Goal: Task Accomplishment & Management: Manage account settings

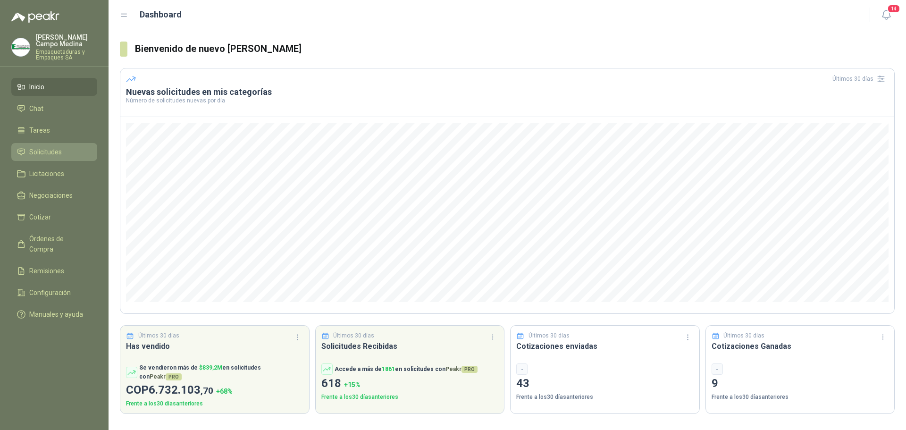
click at [61, 147] on span "Solicitudes" at bounding box center [45, 152] width 33 height 10
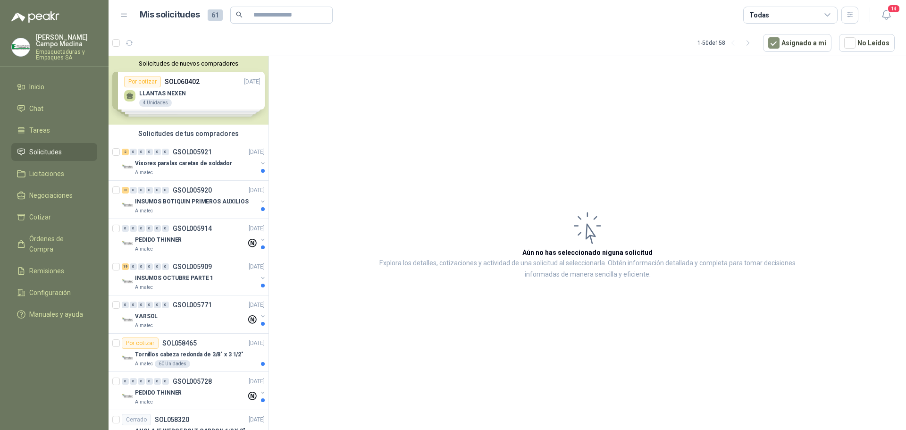
click at [192, 92] on div "Solicitudes de nuevos compradores Por cotizar SOL060402 06/10/25 LLANTAS NEXEN …" at bounding box center [189, 90] width 160 height 68
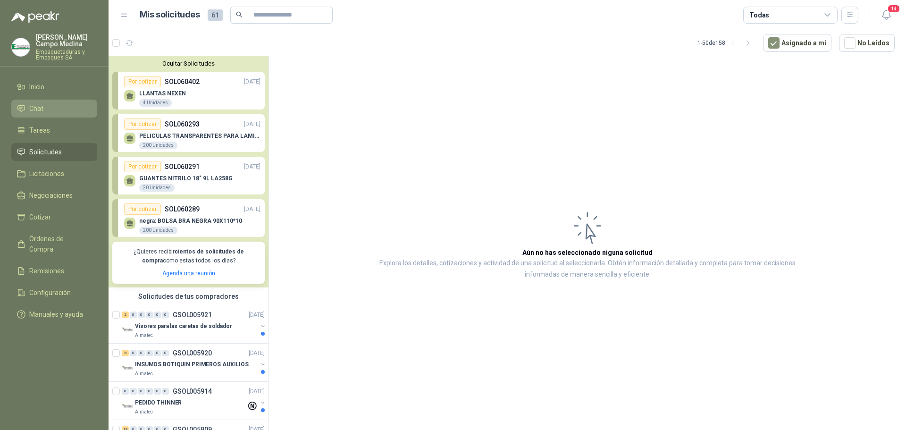
click at [68, 100] on link "Chat" at bounding box center [54, 109] width 86 height 18
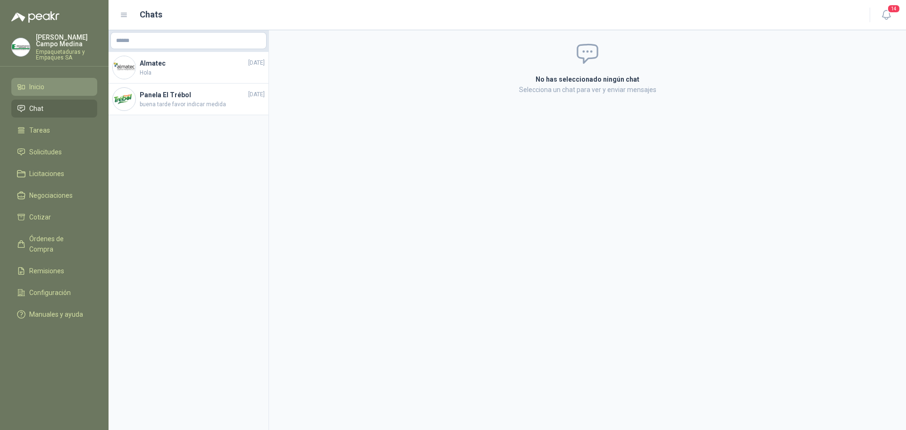
click at [66, 90] on li "Inicio" at bounding box center [54, 87] width 75 height 10
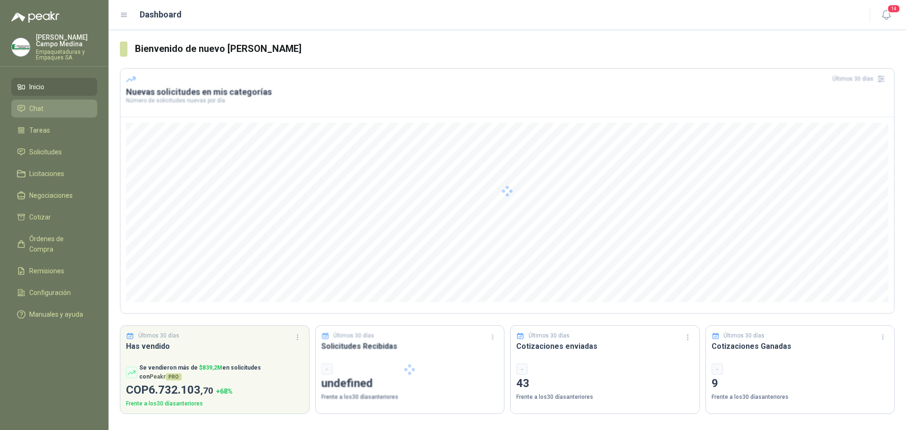
click at [64, 105] on li "Chat" at bounding box center [54, 108] width 75 height 10
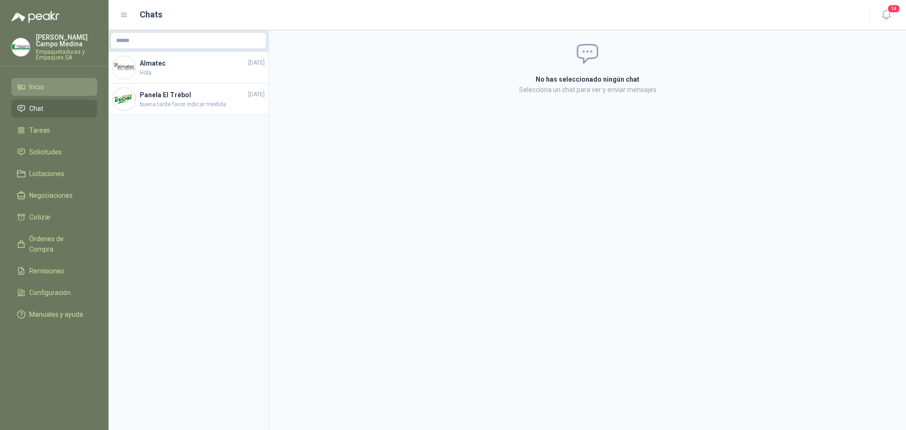
click at [71, 90] on li "Inicio" at bounding box center [54, 87] width 75 height 10
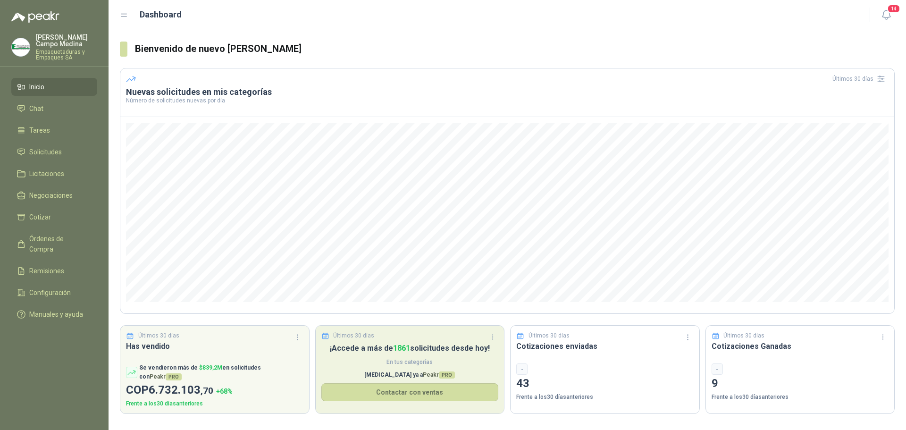
click at [401, 358] on span "En tus categorías" at bounding box center [409, 362] width 177 height 9
click at [490, 367] on span "En tus categorías" at bounding box center [409, 362] width 177 height 9
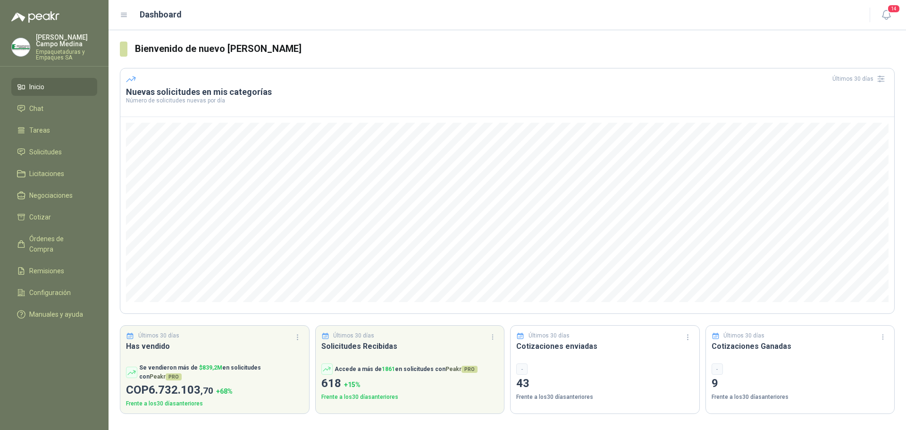
click at [124, 23] on header "Dashboard 14" at bounding box center [507, 15] width 797 height 30
click at [124, 19] on icon at bounding box center [124, 15] width 8 height 8
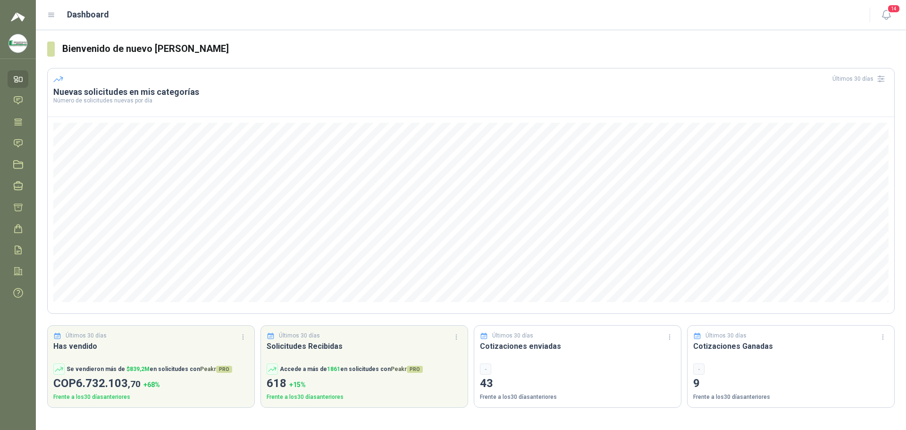
click at [54, 17] on icon at bounding box center [51, 15] width 8 height 8
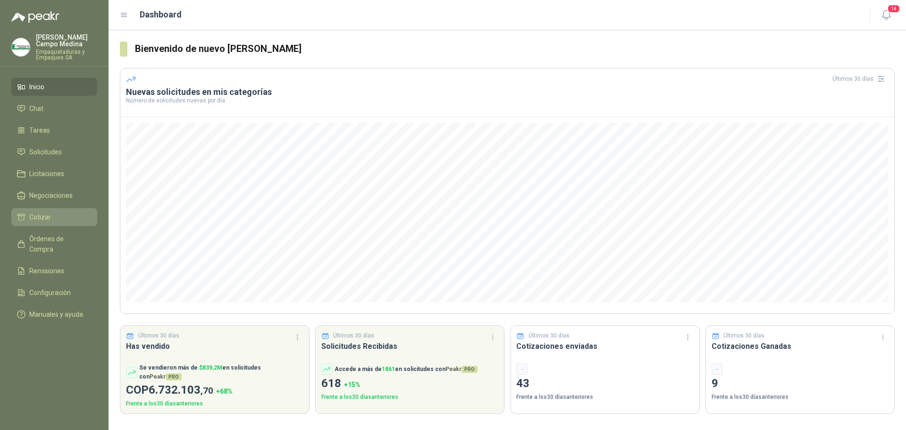
click at [52, 218] on li "Cotizar" at bounding box center [54, 217] width 75 height 10
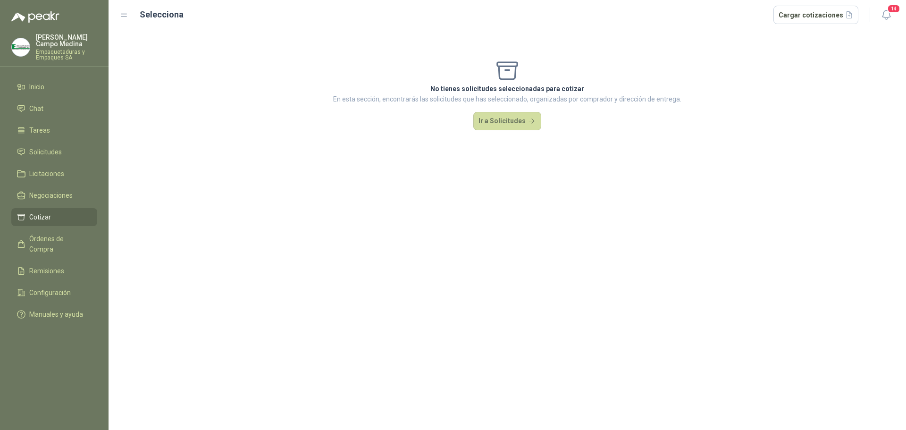
click at [159, 11] on h2 "Selecciona" at bounding box center [162, 14] width 44 height 13
click at [519, 120] on button "Ir a Solicitudes" at bounding box center [507, 121] width 68 height 19
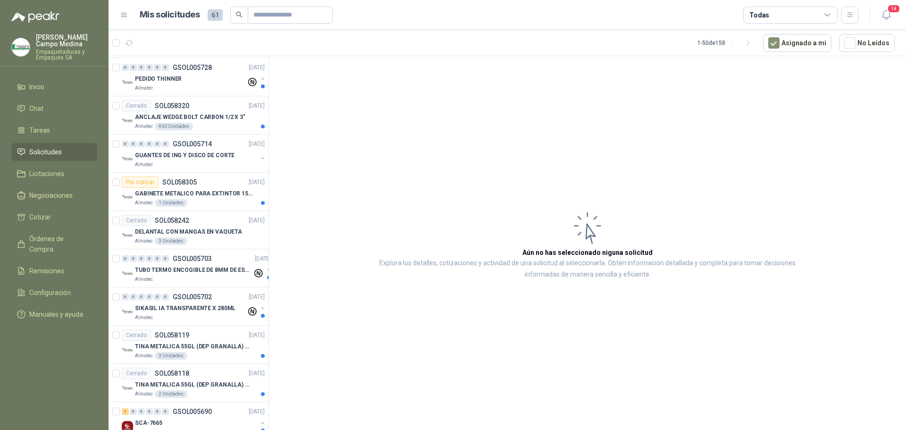
scroll to position [330, 0]
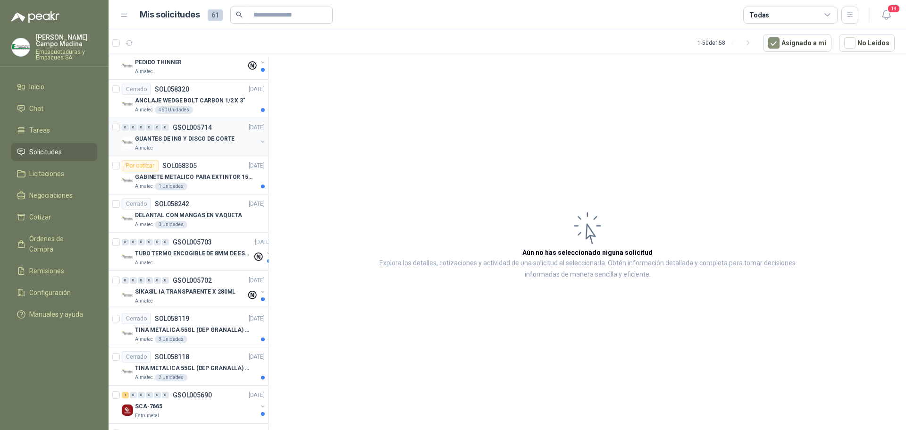
click at [200, 143] on div "GUANTES DE ING Y DISCO DE CORTE" at bounding box center [196, 138] width 122 height 11
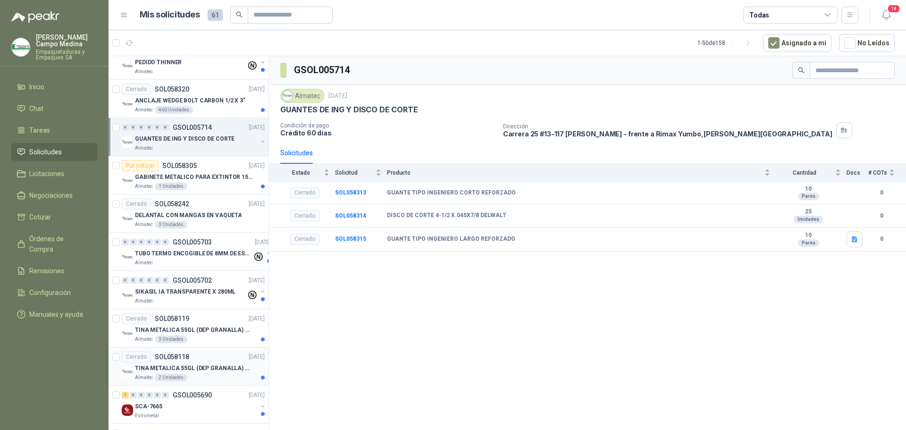
click at [210, 372] on p "TINA METALICA 55GL (DEP GRANALLA) CON TAPA" at bounding box center [193, 368] width 117 height 9
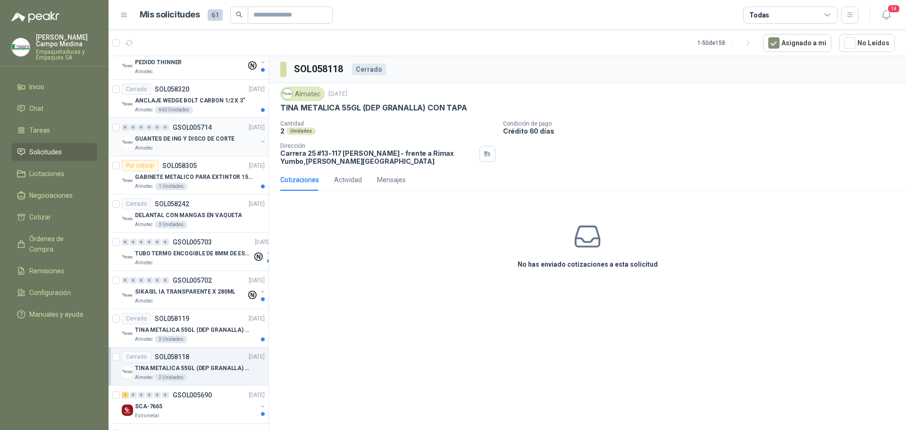
click at [196, 147] on div "Almatec" at bounding box center [196, 148] width 122 height 8
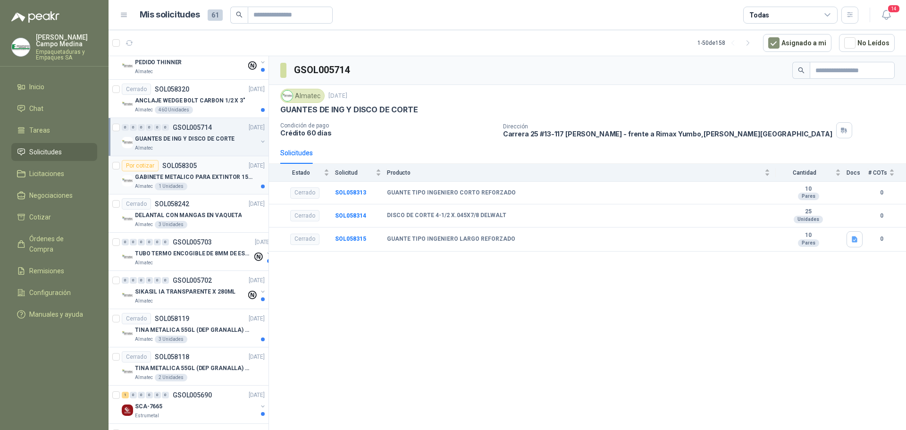
scroll to position [283, 0]
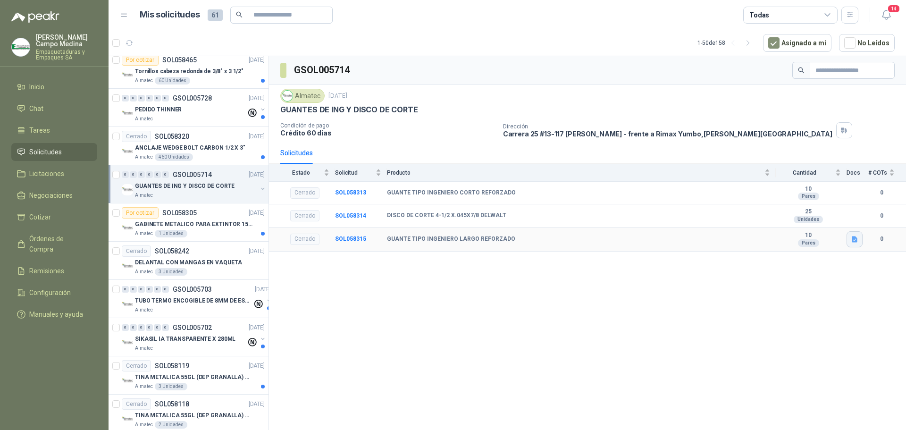
click at [857, 237] on icon "button" at bounding box center [855, 239] width 8 height 8
click at [814, 219] on button "WhatsApp Image 2025-09-10 at 11.07.03 AM.jpeg" at bounding box center [792, 218] width 128 height 10
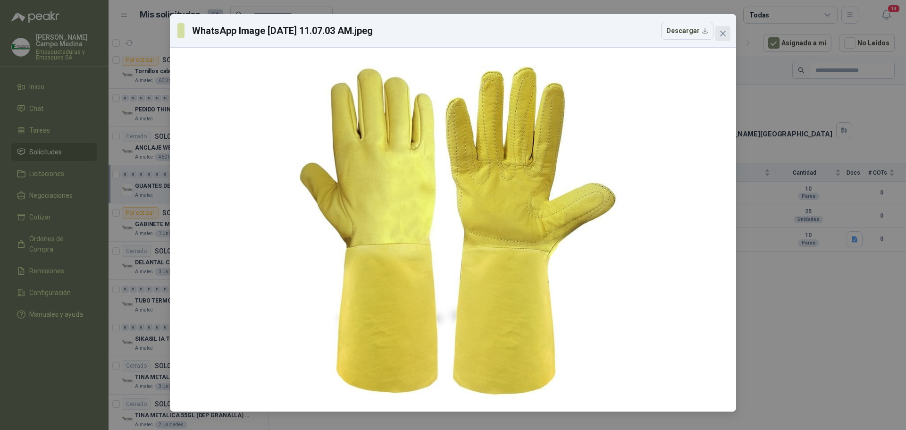
click at [723, 40] on button "Close" at bounding box center [722, 33] width 15 height 15
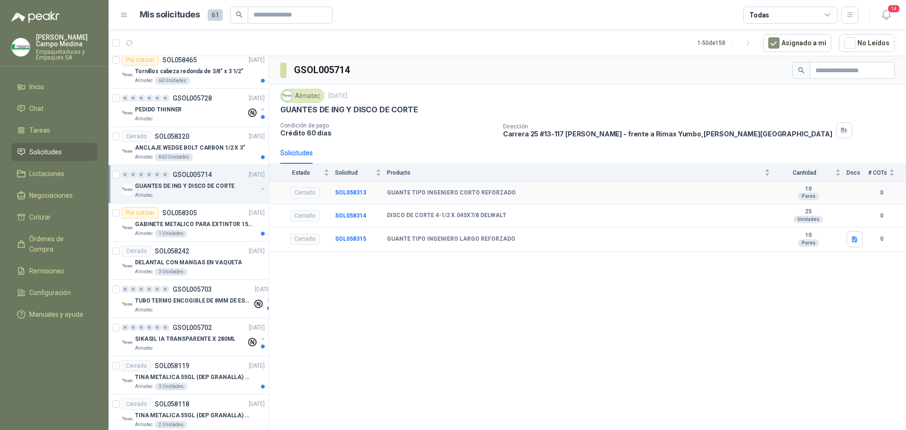
click at [883, 192] on b "0" at bounding box center [881, 192] width 26 height 9
click at [346, 192] on b "SOL058313" at bounding box center [350, 192] width 31 height 7
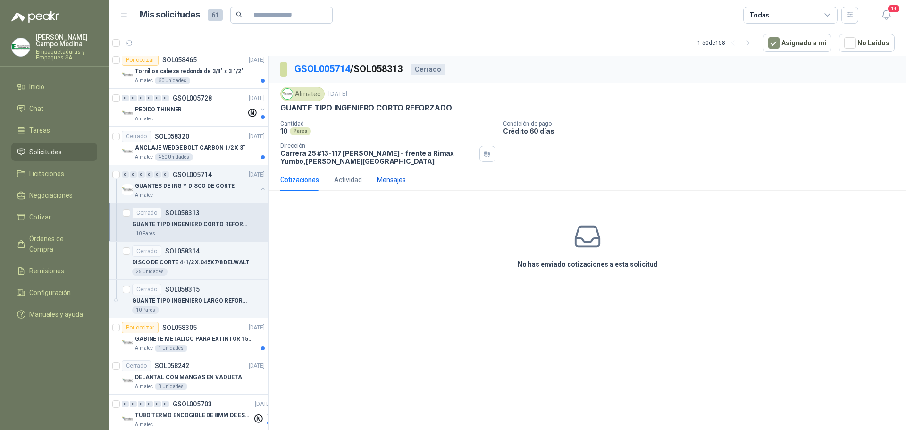
click at [381, 178] on div "Mensajes" at bounding box center [391, 180] width 29 height 10
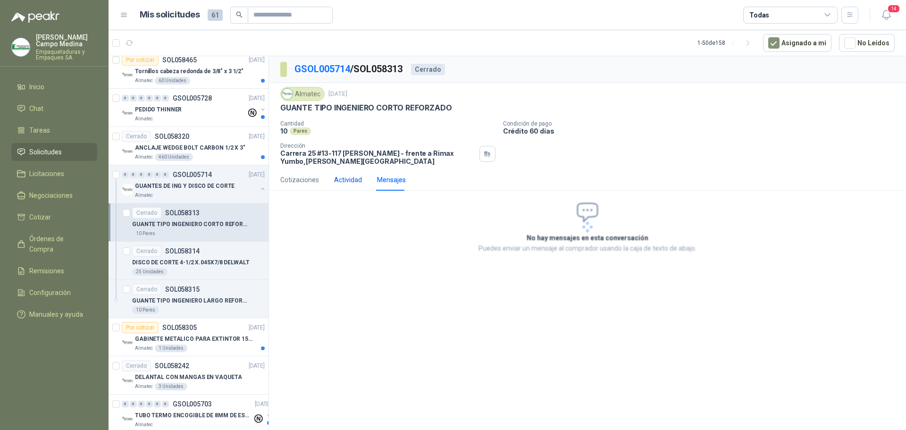
click at [353, 180] on div "Actividad" at bounding box center [348, 180] width 28 height 10
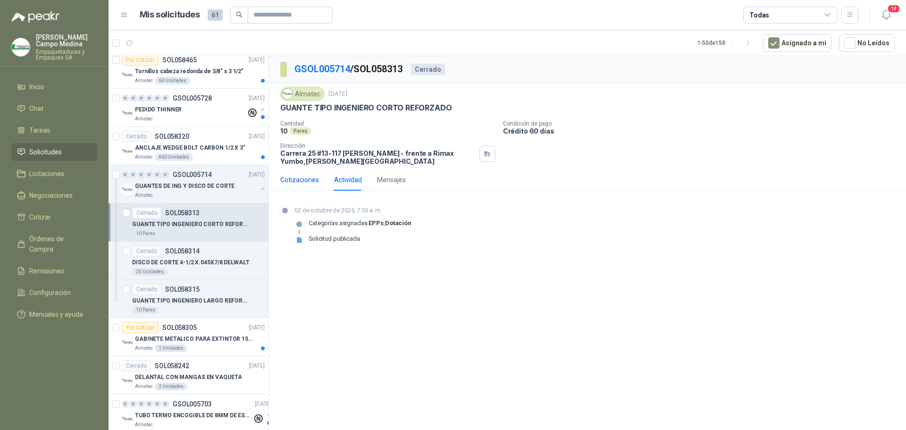
click at [299, 185] on div "Cotizaciones" at bounding box center [299, 180] width 39 height 10
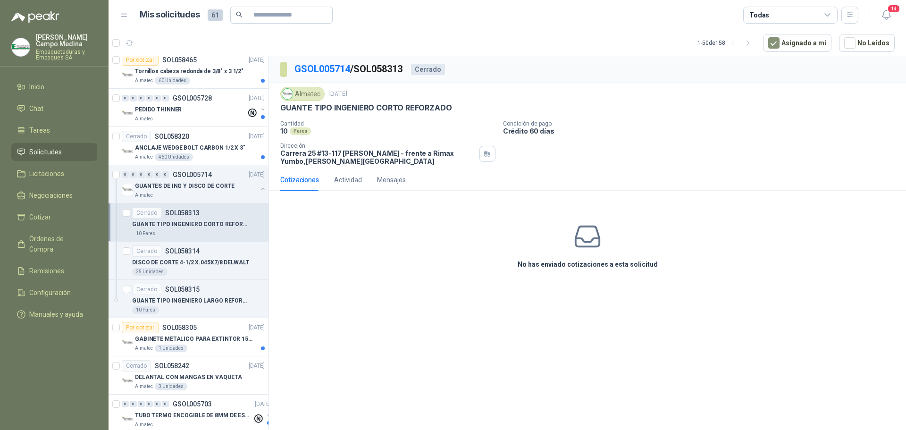
click at [585, 245] on icon at bounding box center [588, 237] width 30 height 30
click at [575, 273] on div "No has enviado cotizaciones a esta solicitud" at bounding box center [587, 245] width 637 height 95
click at [441, 71] on div "Cerrado" at bounding box center [428, 69] width 34 height 11
click at [207, 251] on div "Cerrado SOL058314" at bounding box center [198, 250] width 133 height 11
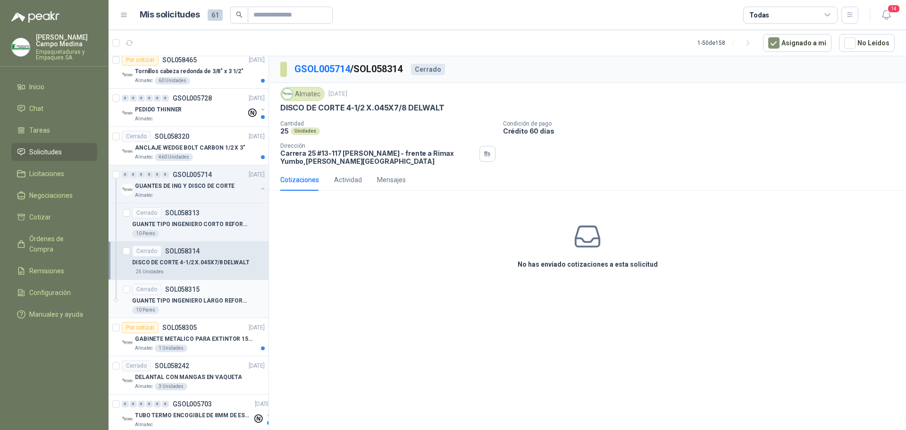
click at [196, 288] on p "SOL058315" at bounding box center [182, 289] width 34 height 7
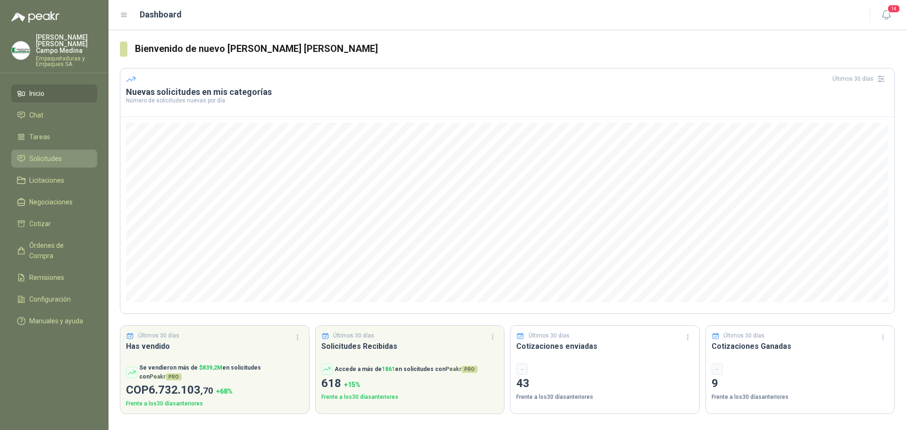
click at [40, 153] on span "Solicitudes" at bounding box center [45, 158] width 33 height 10
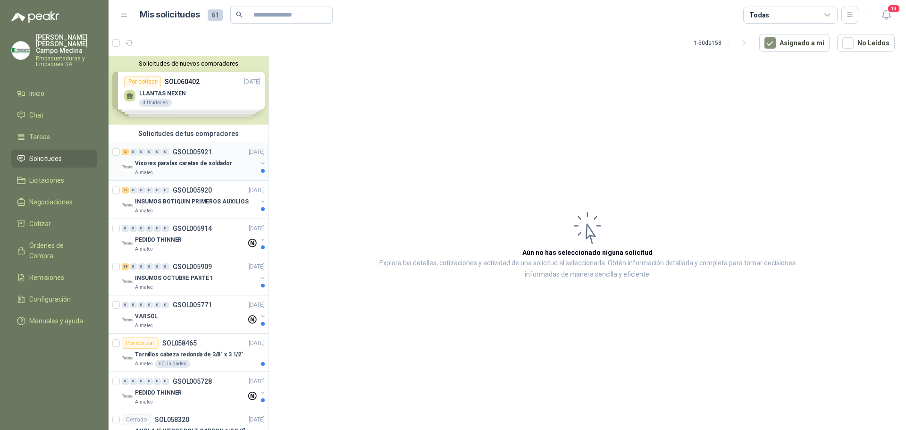
click at [206, 154] on p "GSOL005921" at bounding box center [192, 152] width 39 height 7
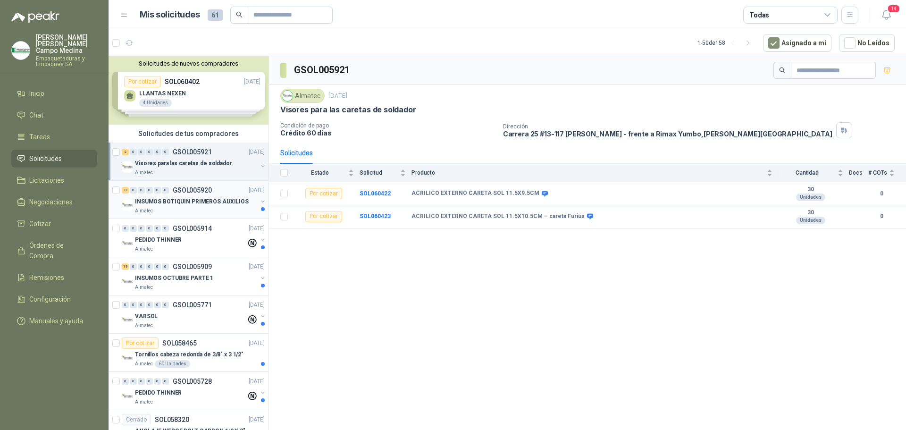
click at [182, 188] on p "GSOL005920" at bounding box center [192, 190] width 39 height 7
